Goal: Communication & Community: Ask a question

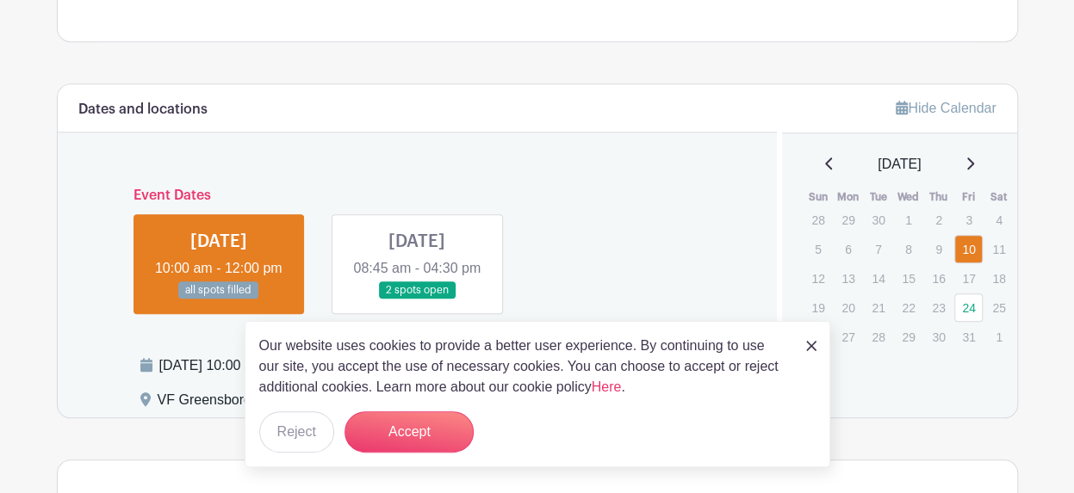
scroll to position [775, 0]
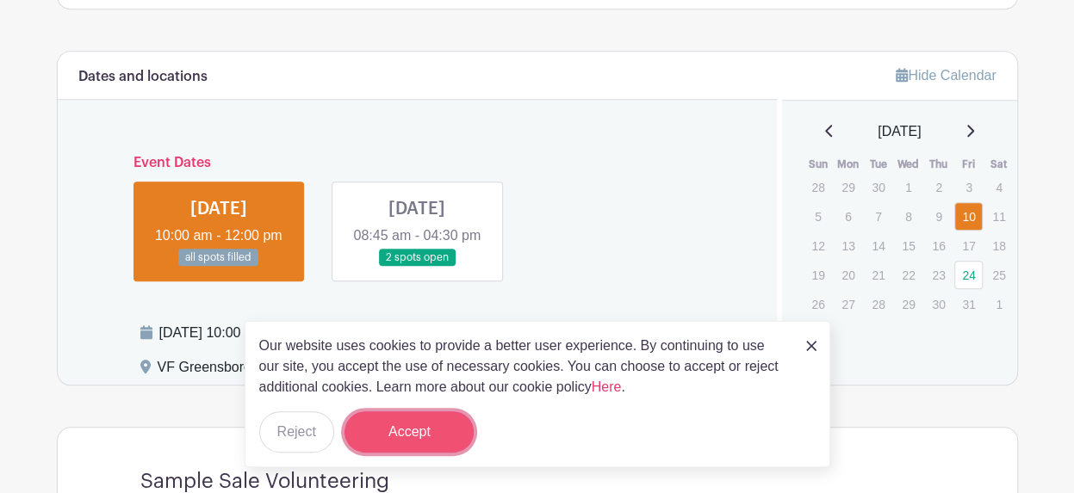
click at [397, 437] on button "Accept" at bounding box center [408, 432] width 129 height 41
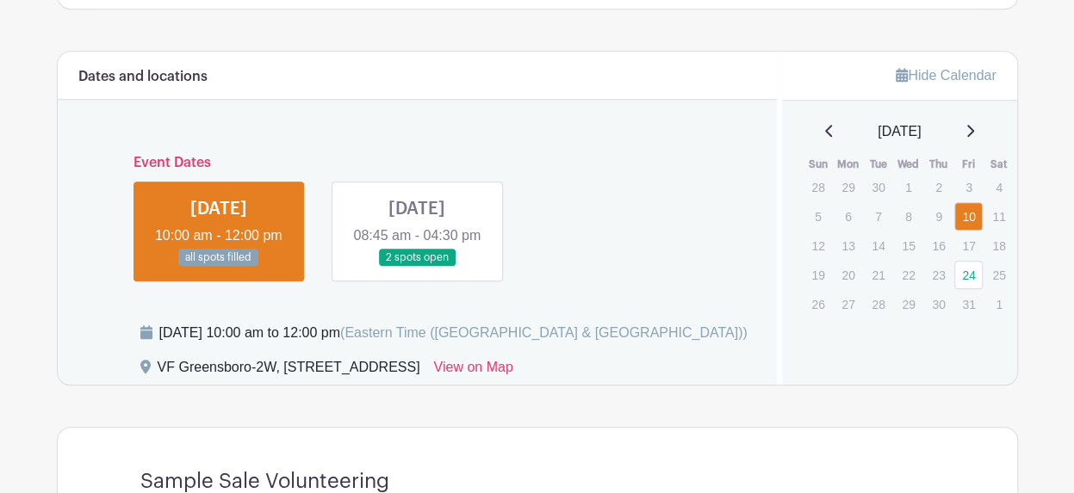
click at [219, 267] on link at bounding box center [219, 267] width 0 height 0
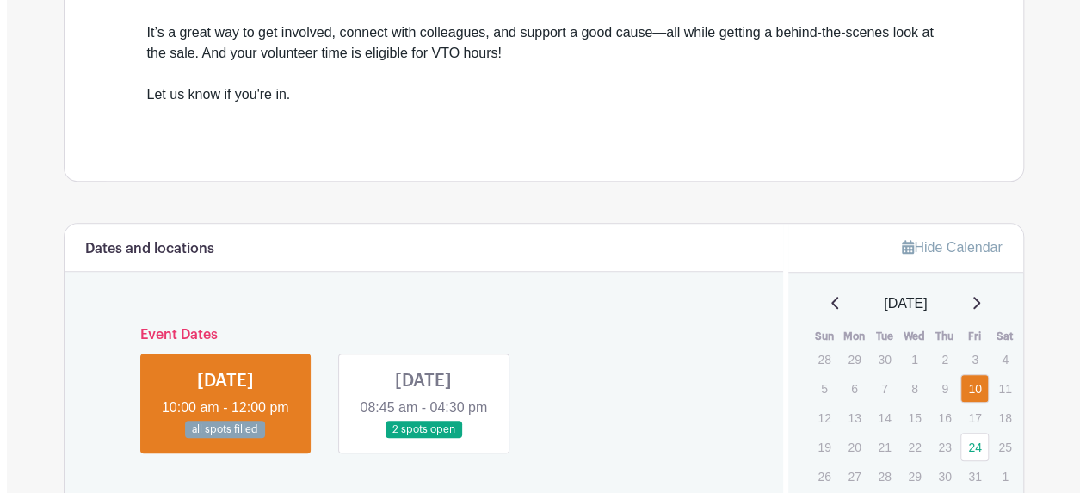
scroll to position [258, 0]
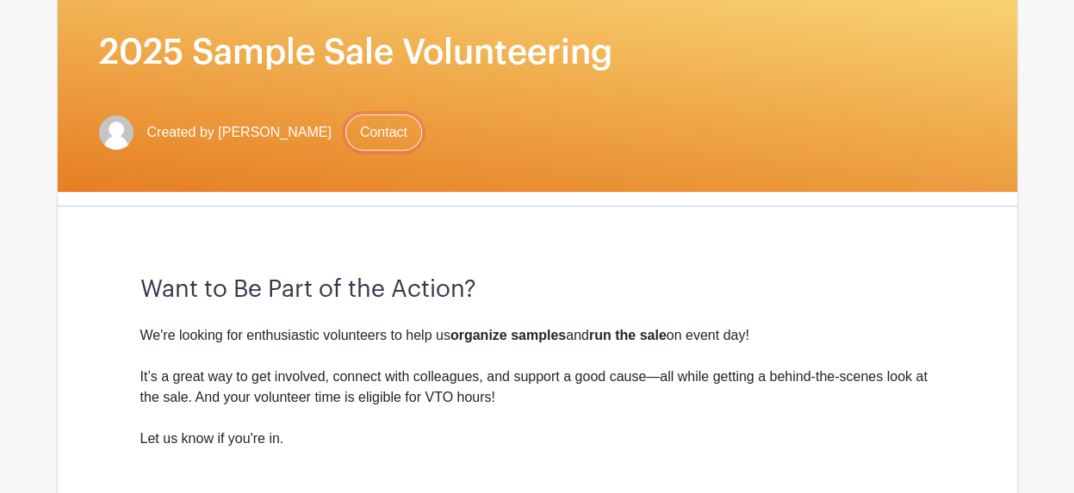
click at [392, 130] on link "Contact" at bounding box center [383, 133] width 77 height 36
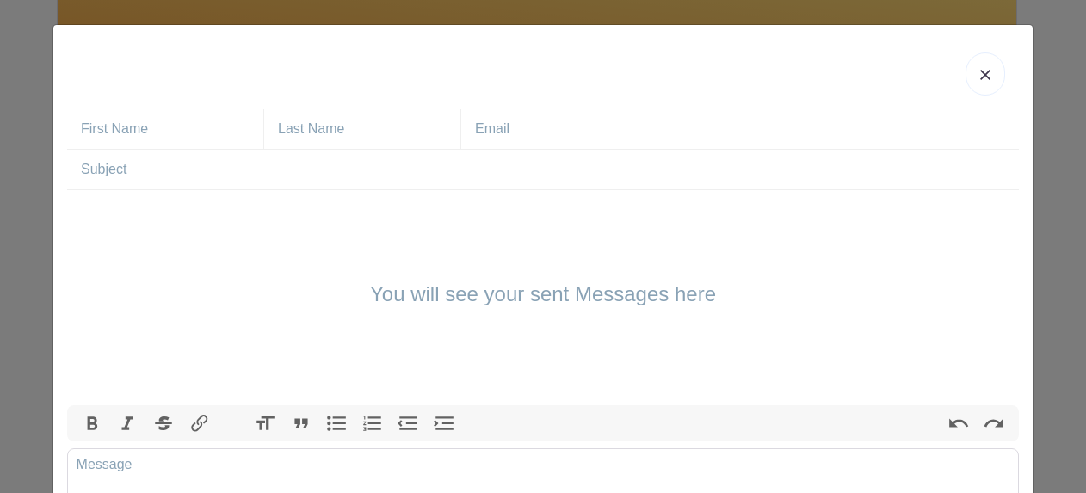
click at [156, 133] on input "text" at bounding box center [172, 129] width 183 height 40
type input "[PERSON_NAME]"
type input "Norton"
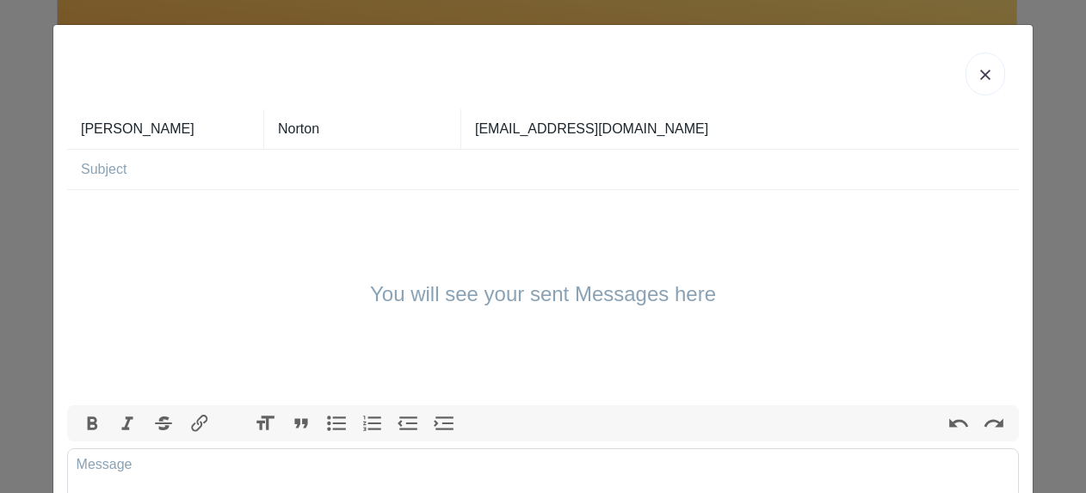
type input "[EMAIL_ADDRESS][DOMAIN_NAME]"
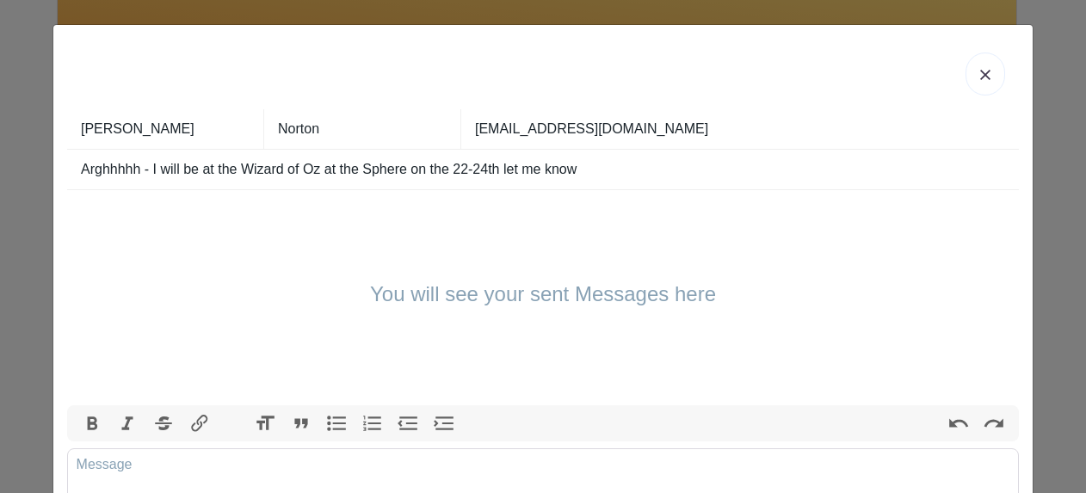
type input "Arghhhhh - I will be at the Wizard of Oz at the Sphere on the 22-24th let me kn…"
drag, startPoint x: 591, startPoint y: 170, endPoint x: 51, endPoint y: 194, distance: 541.2
click at [53, 194] on div "[PERSON_NAME] [EMAIL_ADDRESS][DOMAIN_NAME] Arghhhhh - I will be at the Wizard o…" at bounding box center [543, 312] width 980 height 575
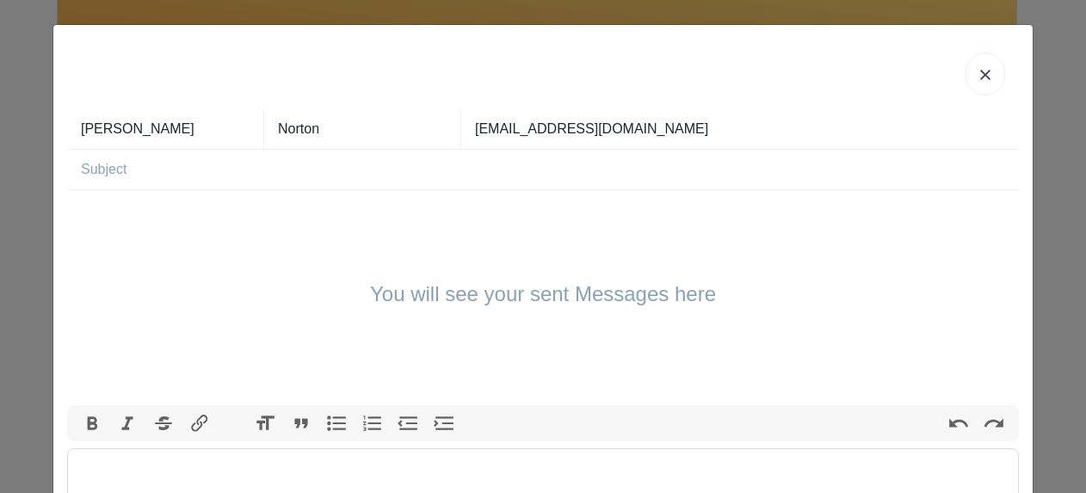
click at [90, 472] on trix-editor at bounding box center [543, 483] width 952 height 69
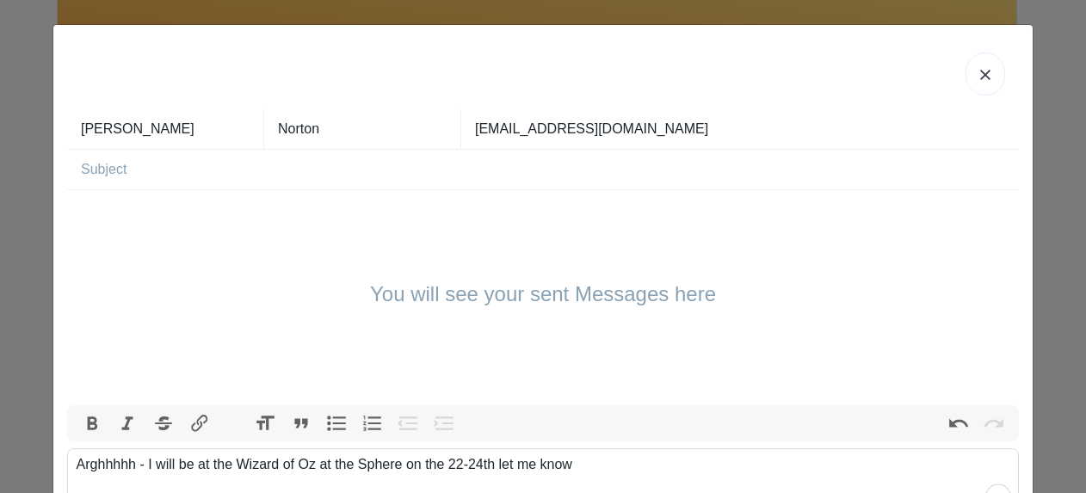
click at [102, 173] on input "text" at bounding box center [550, 170] width 938 height 40
type input "Sale"
click at [574, 462] on div "Arghhhhh - I will be at the Wizard of Oz at the Sphere on the 22-24th let me kn…" at bounding box center [544, 465] width 934 height 21
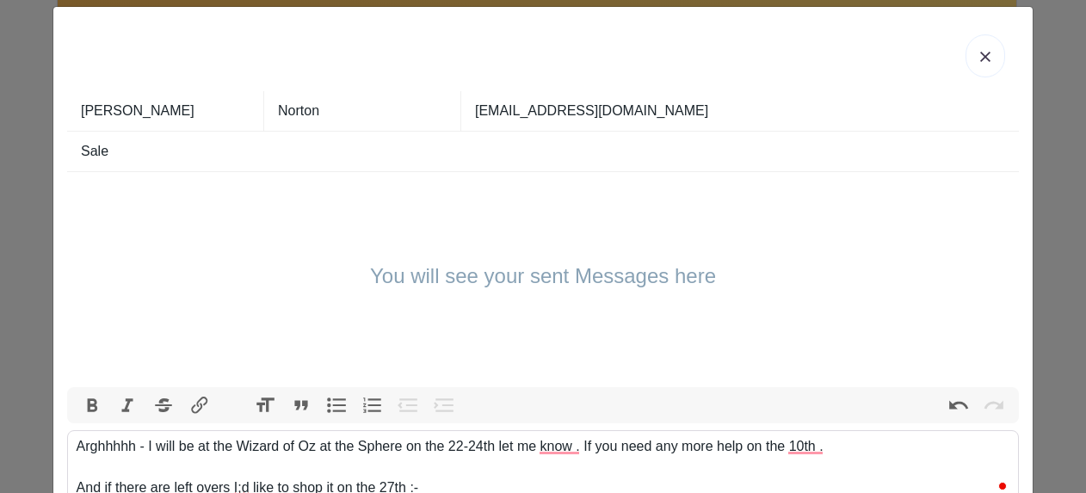
type trix-editor "<div>Arghhhhh - I will be at the Wizard of Oz at the Sphere on the 22-24th let …"
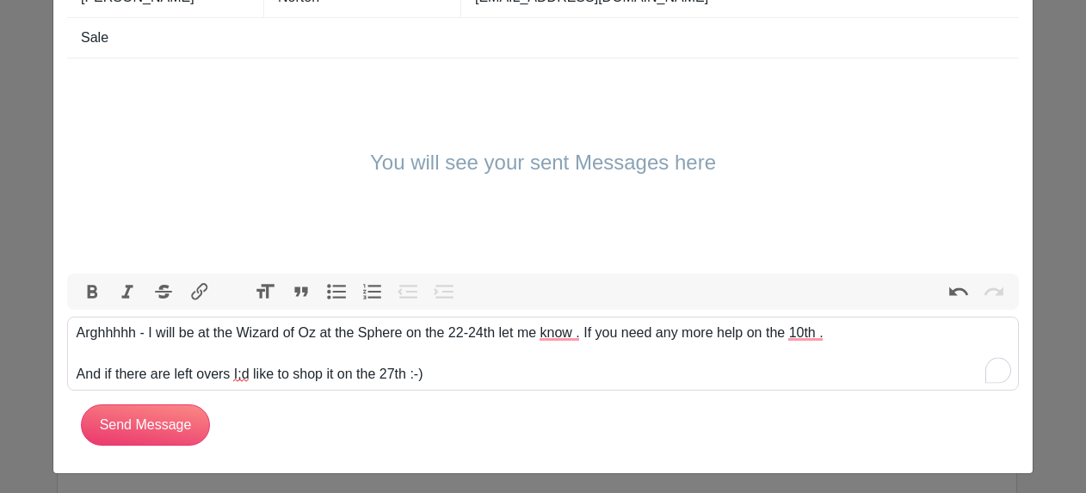
scroll to position [134, 0]
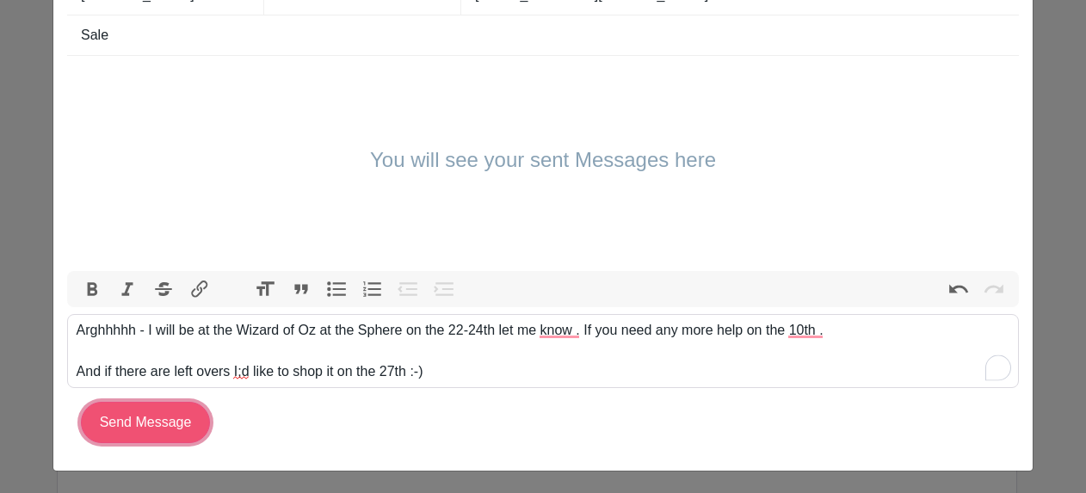
click at [158, 415] on input "Send Message" at bounding box center [145, 422] width 129 height 41
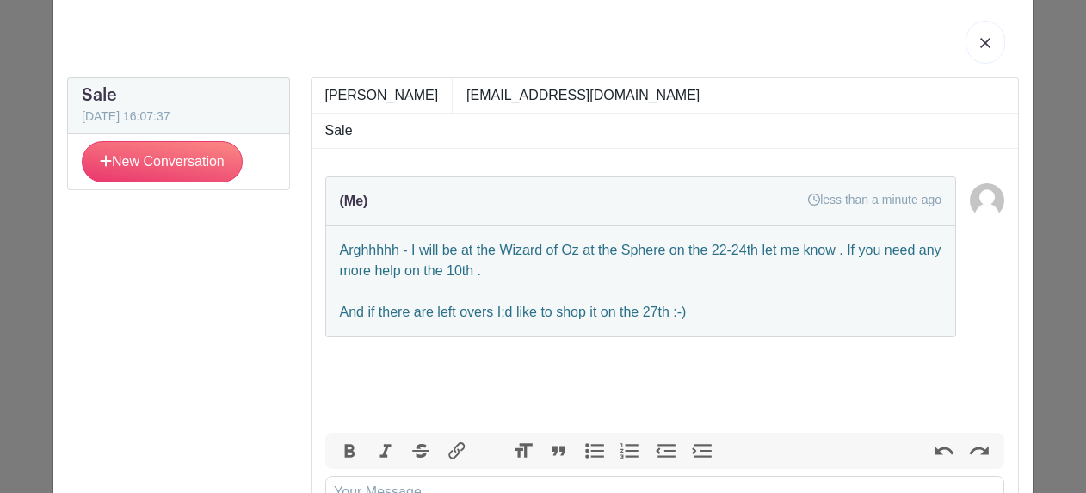
scroll to position [0, 0]
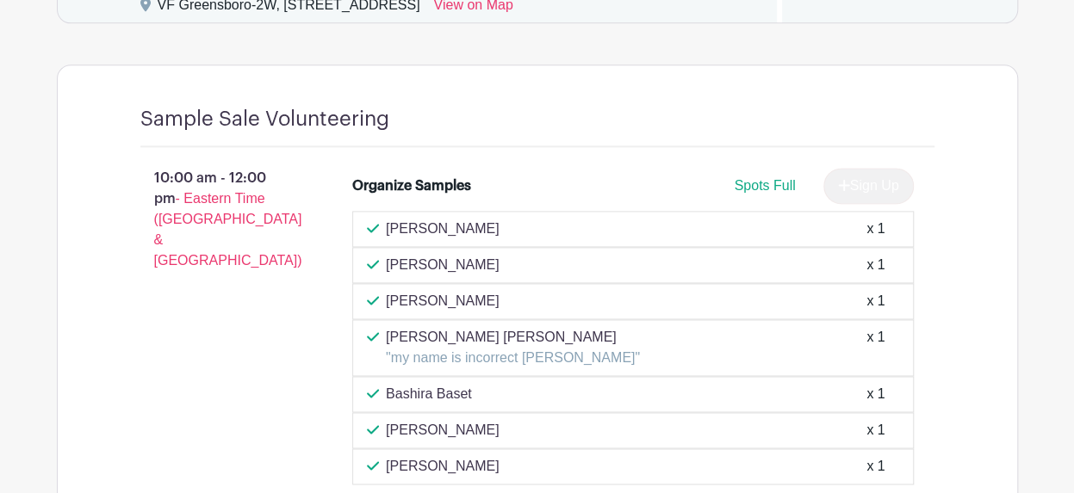
scroll to position [1205, 0]
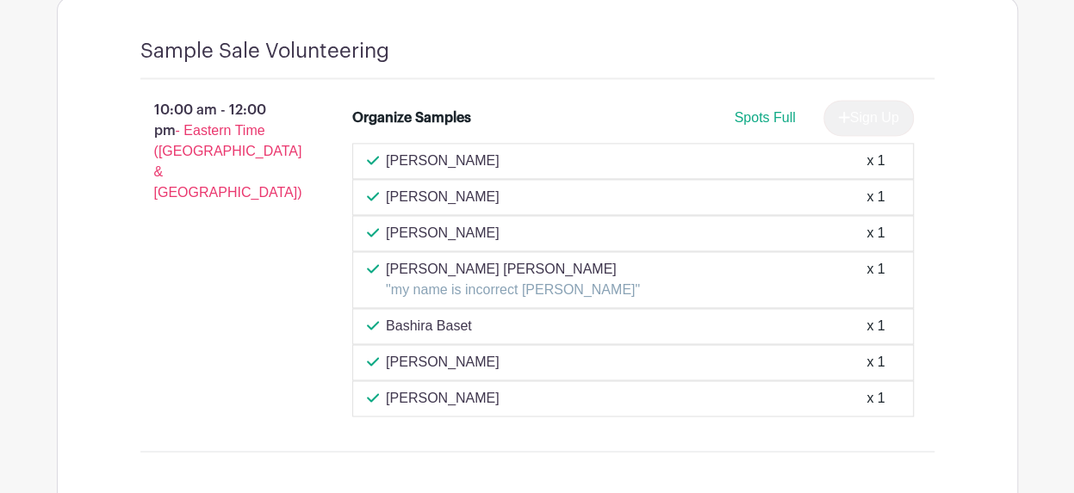
click at [759, 118] on span "Spots Full" at bounding box center [764, 117] width 61 height 15
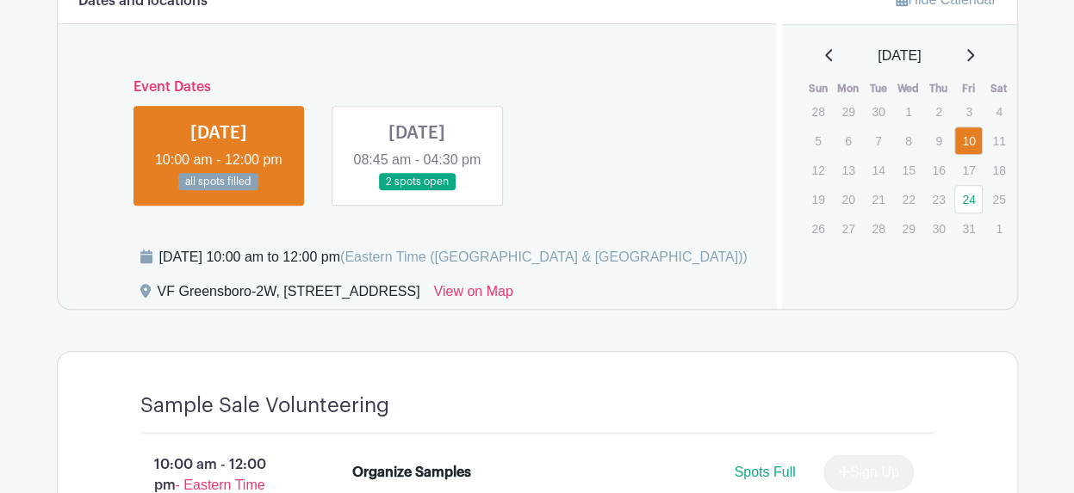
scroll to position [861, 0]
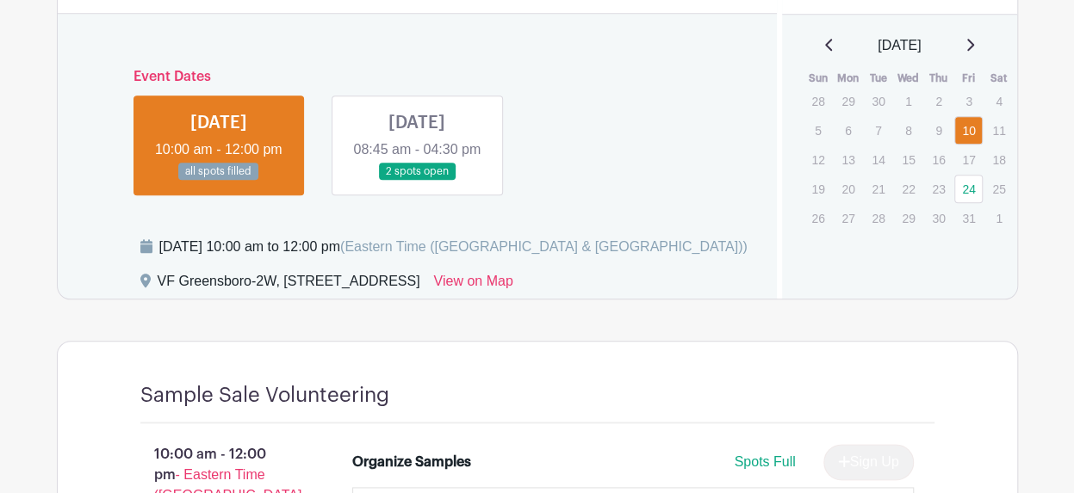
click at [417, 181] on link at bounding box center [417, 181] width 0 height 0
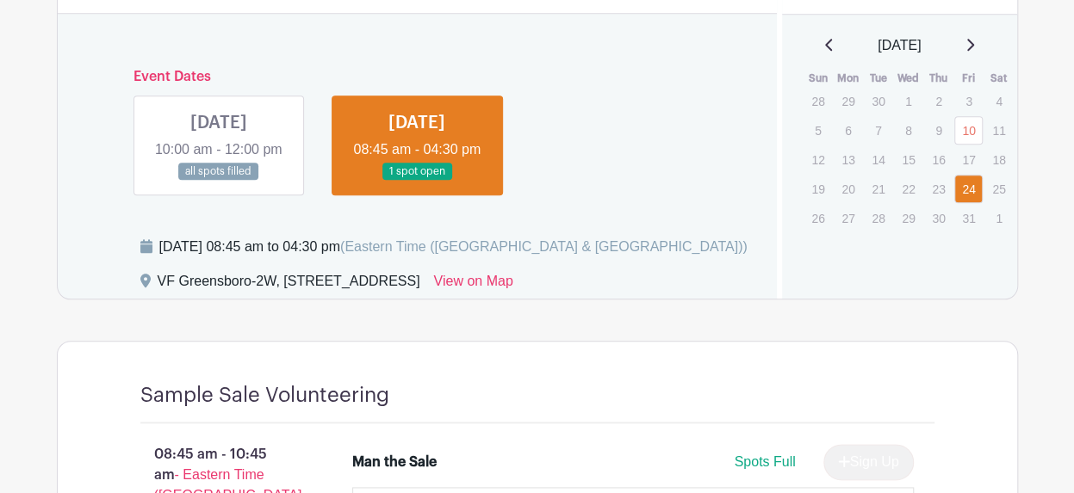
click at [19, 171] on main "Log In Sign Up for Free VF Greensboro 2025 Sample Sale Volunteering Created by …" at bounding box center [537, 308] width 1074 height 2338
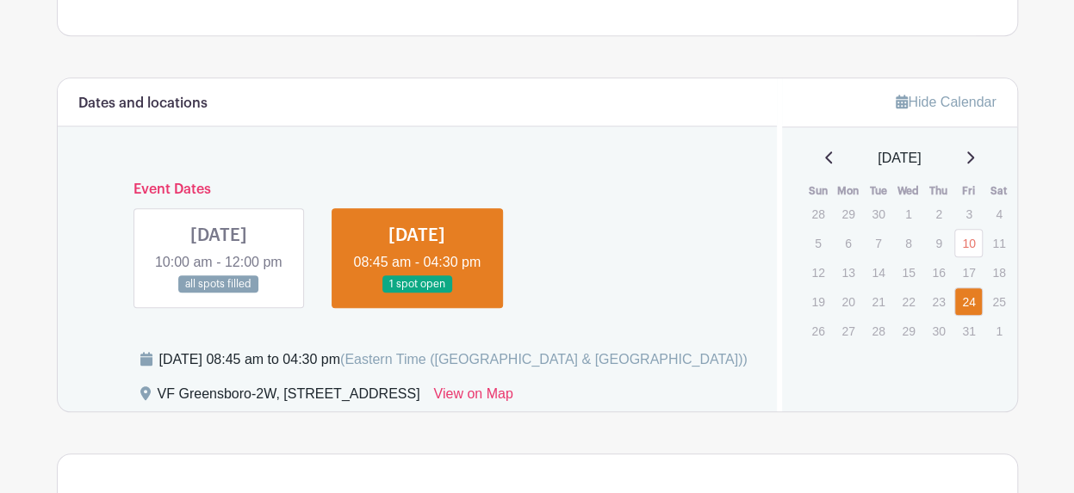
scroll to position [749, 0]
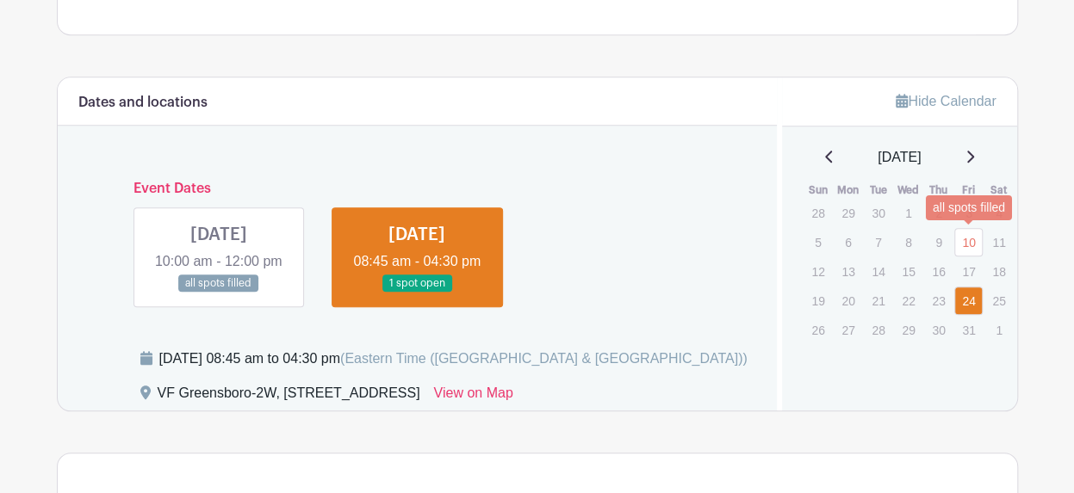
click at [965, 240] on link "10" at bounding box center [968, 242] width 28 height 28
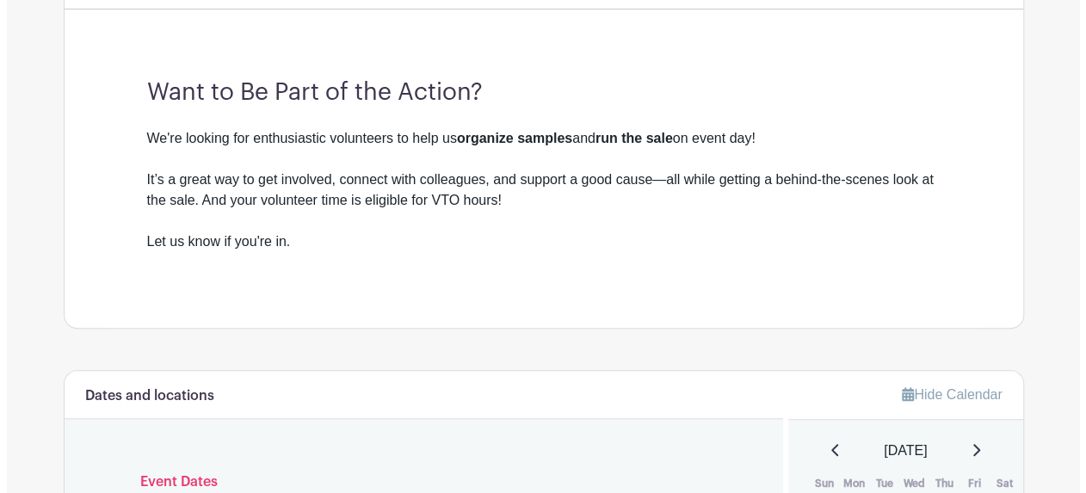
scroll to position [172, 0]
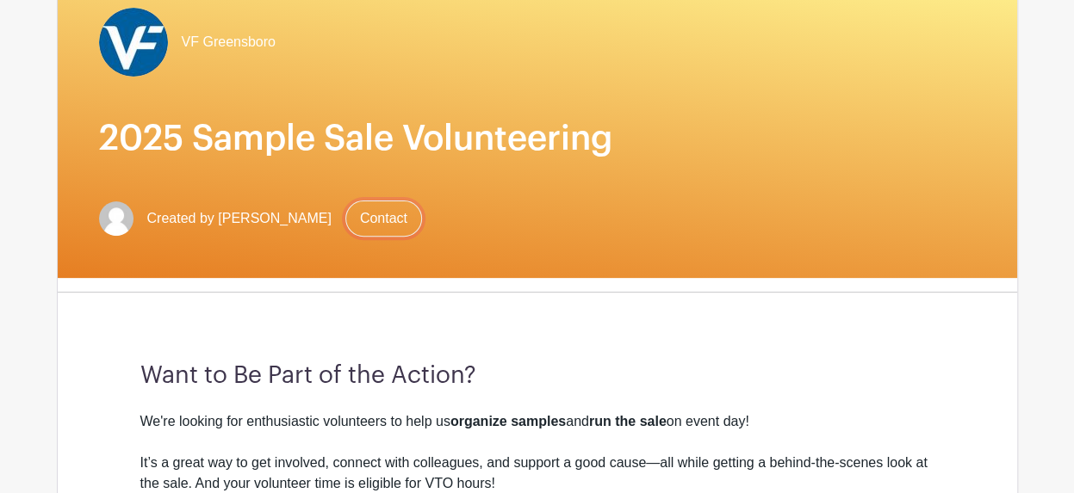
click at [382, 221] on link "Contact" at bounding box center [383, 219] width 77 height 36
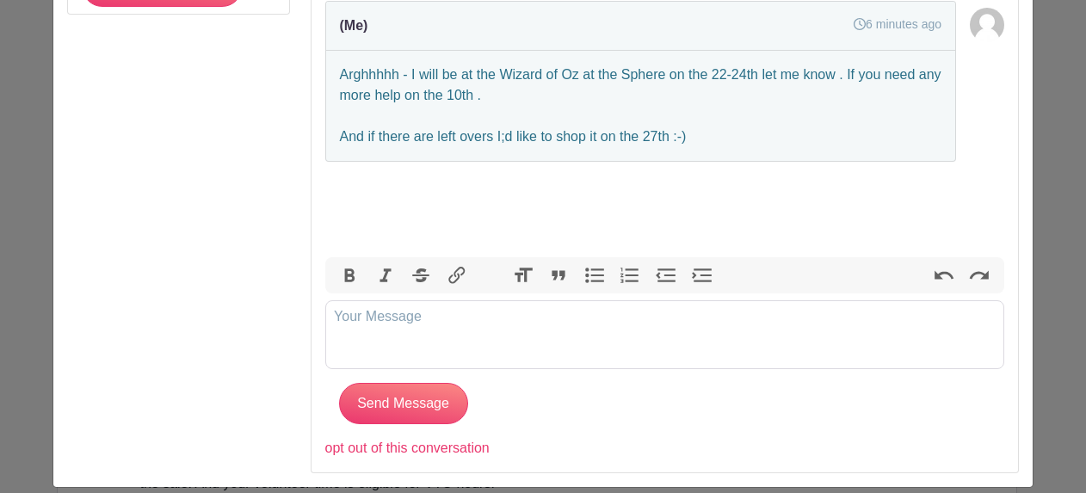
scroll to position [222, 0]
